Goal: Find specific page/section: Find specific page/section

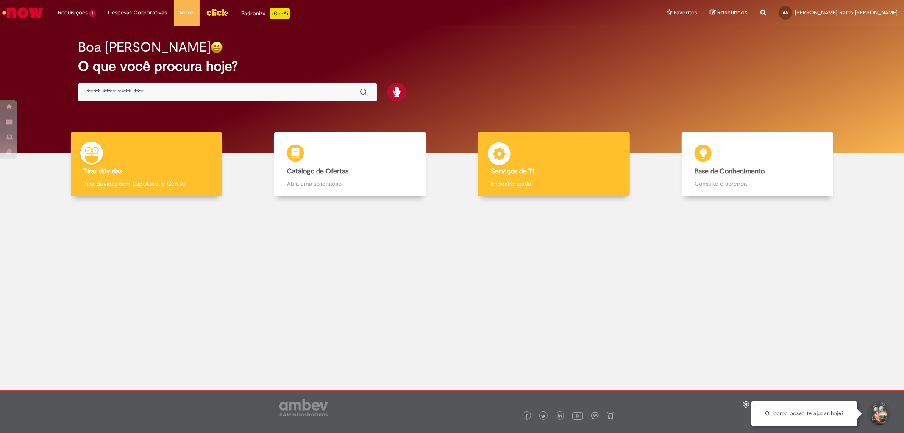
click at [535, 184] on p "Encontre ajuda" at bounding box center [554, 183] width 126 height 8
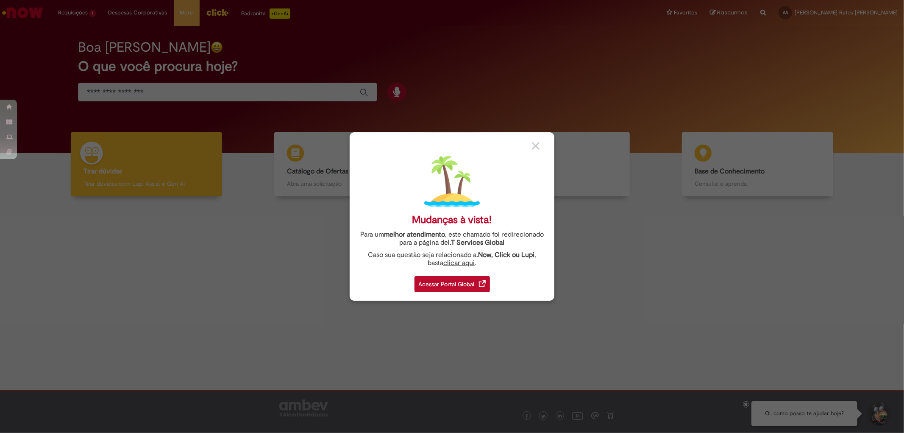
click at [441, 291] on div "Acessar Portal Global" at bounding box center [451, 284] width 75 height 16
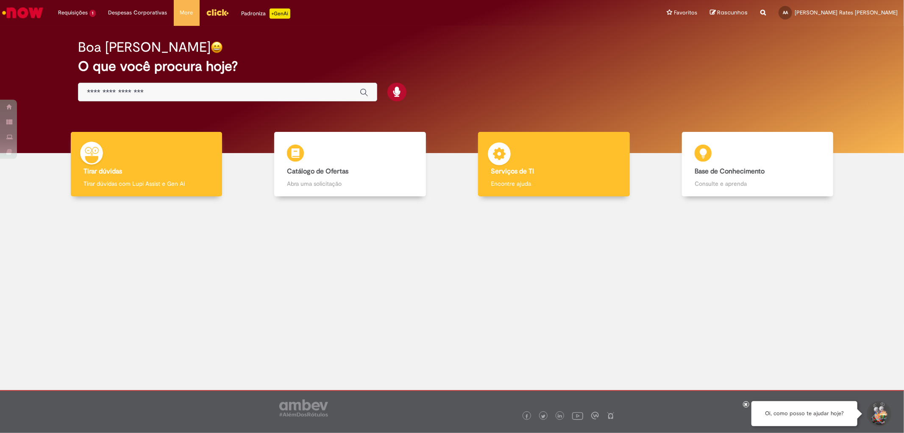
click at [519, 174] on b "Serviços de TI" at bounding box center [512, 171] width 43 height 8
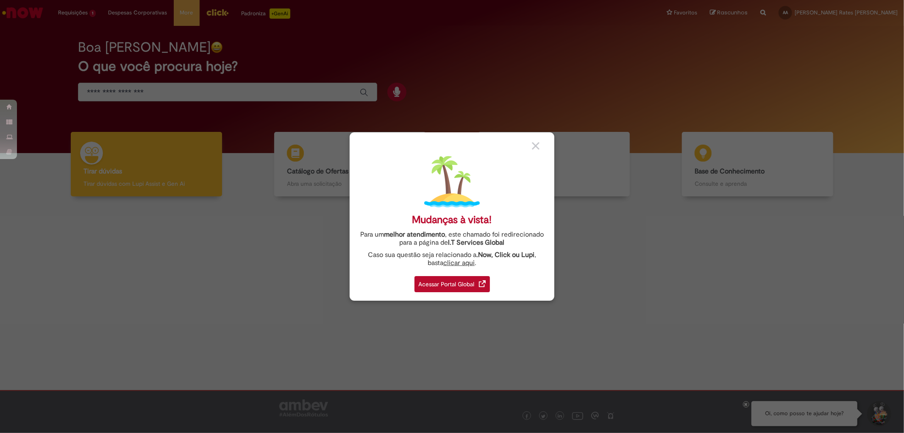
click at [448, 283] on div "Acessar Portal Global" at bounding box center [451, 284] width 75 height 16
